Goal: Obtain resource: Download file/media

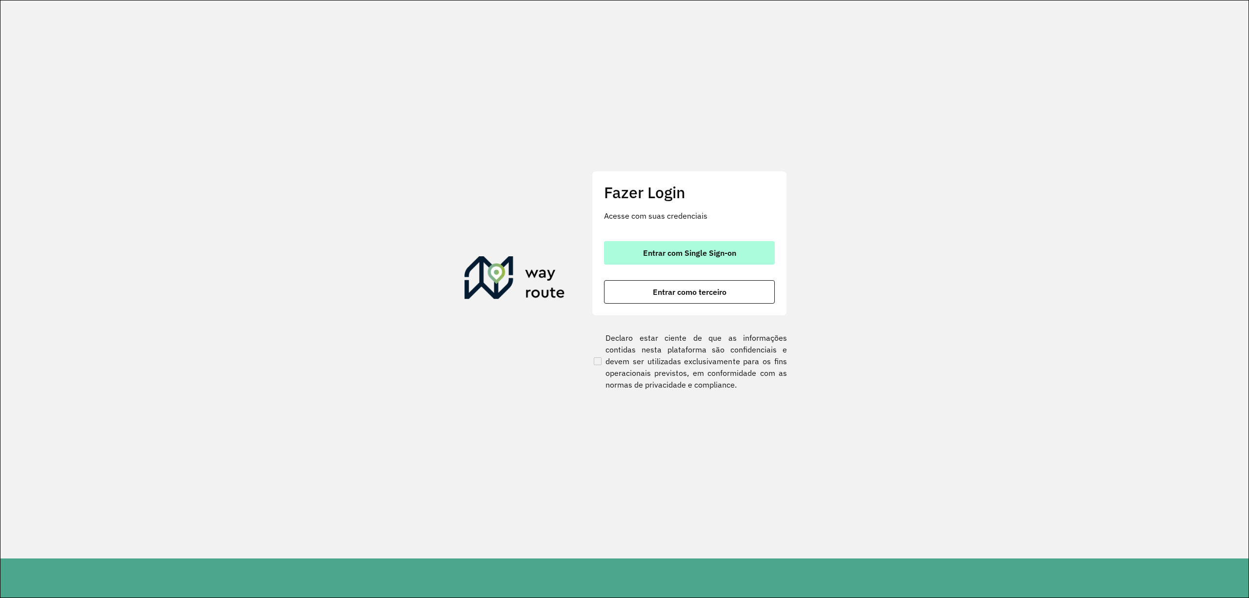
click at [685, 252] on span "Entrar com Single Sign-on" at bounding box center [689, 253] width 93 height 8
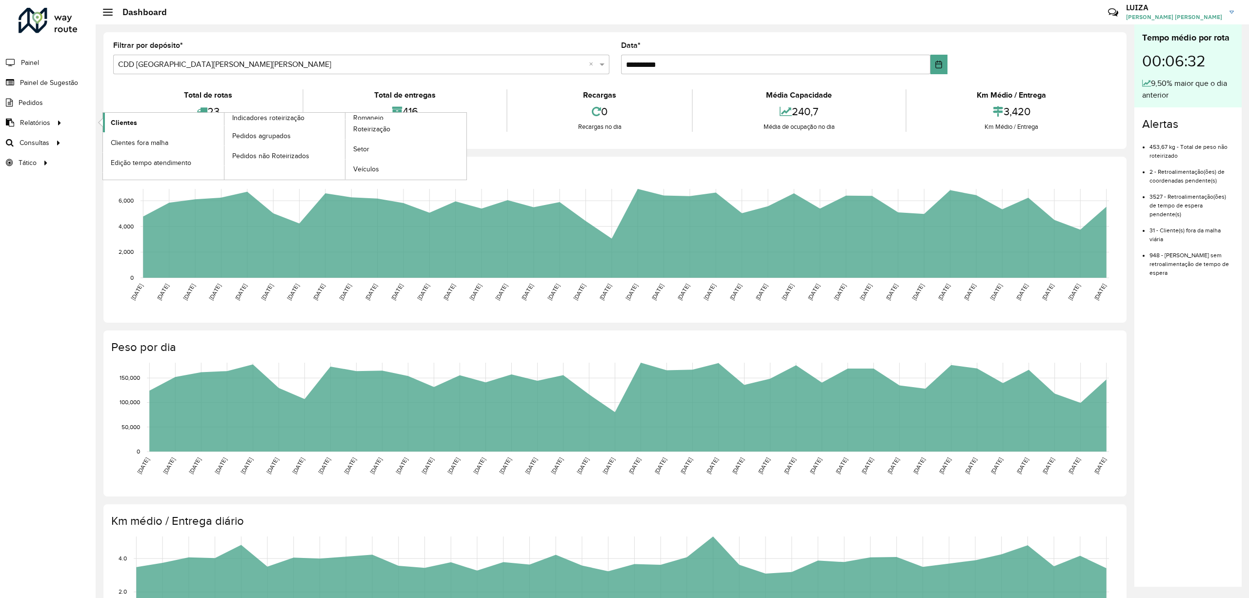
click at [121, 120] on span "Clientes" at bounding box center [124, 123] width 26 height 10
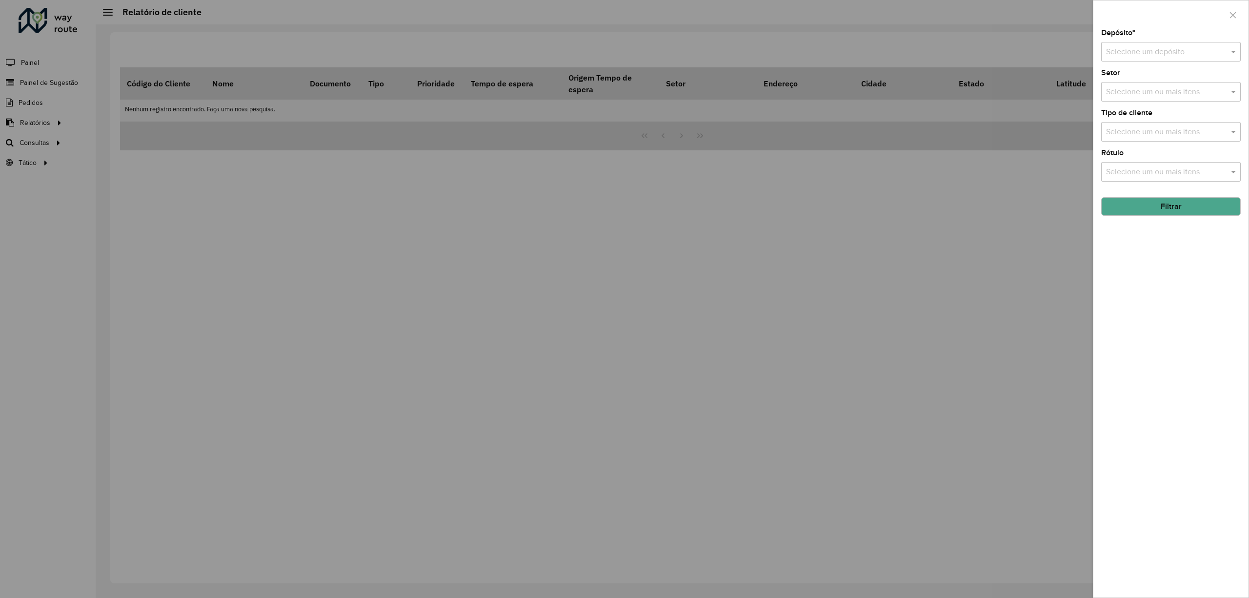
click at [1127, 51] on input "text" at bounding box center [1161, 52] width 110 height 12
click at [1124, 94] on span "CDD [GEOGRAPHIC_DATA][PERSON_NAME][PERSON_NAME]" at bounding box center [1212, 96] width 213 height 8
click at [1140, 205] on button "Filtrar" at bounding box center [1171, 206] width 140 height 19
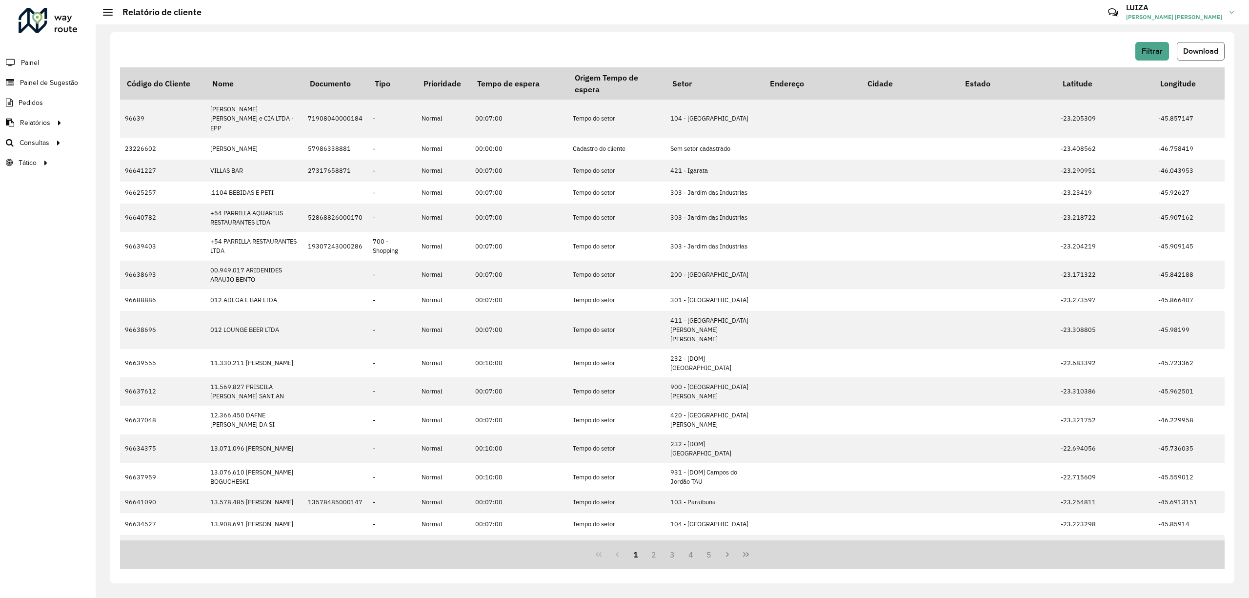
click at [1217, 44] on button "Download" at bounding box center [1201, 51] width 48 height 19
